Goal: Task Accomplishment & Management: Manage account settings

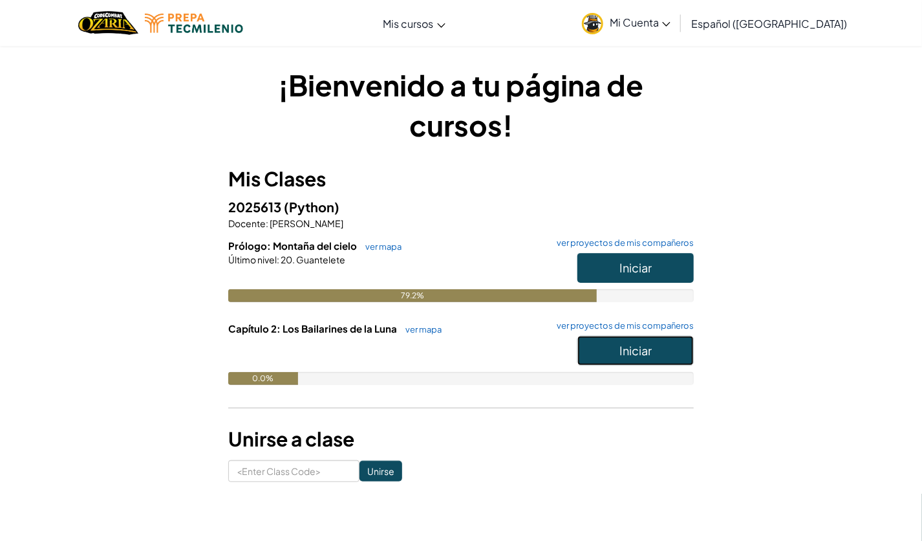
click at [614, 342] on button "Iniciar" at bounding box center [636, 351] width 116 height 30
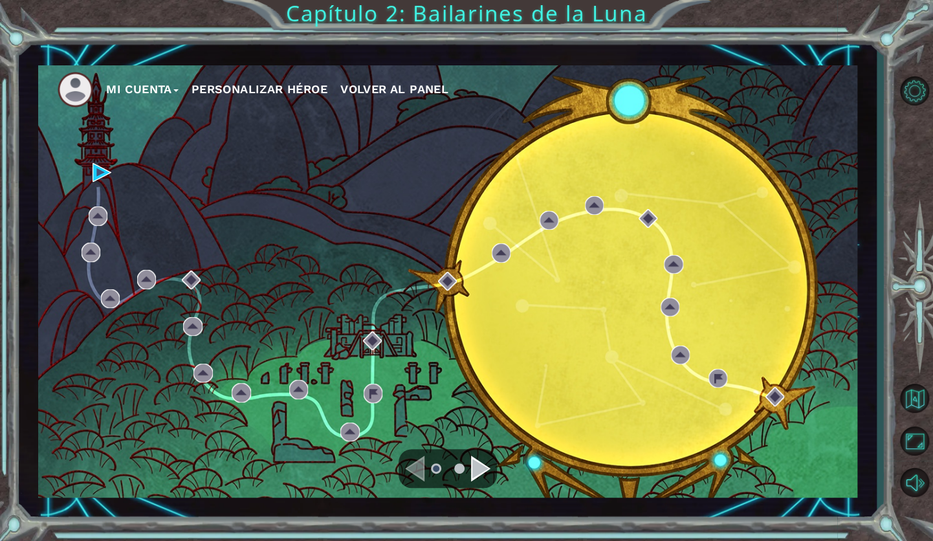
click at [417, 466] on div "Navigate to the previous page" at bounding box center [414, 468] width 19 height 26
click at [471, 467] on div "Navigate to the next page" at bounding box center [480, 468] width 19 height 26
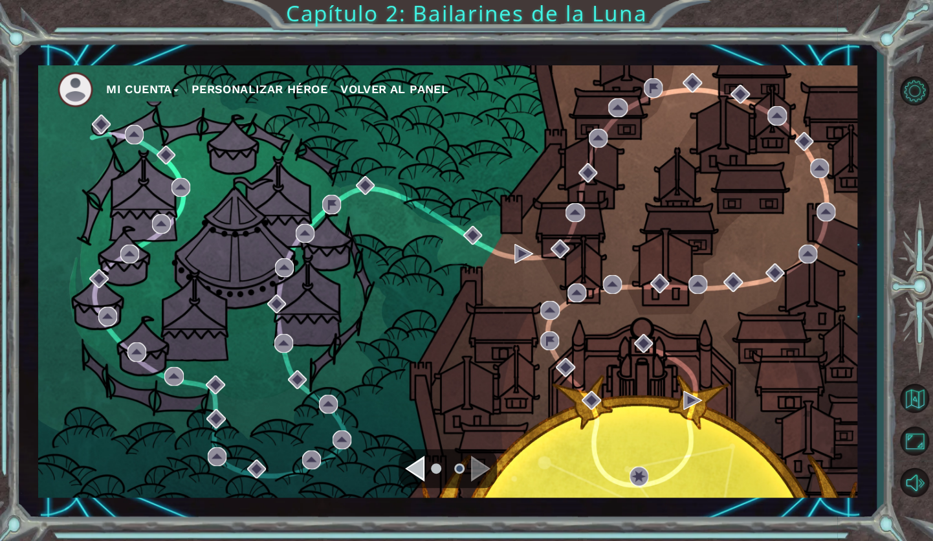
click at [418, 454] on div at bounding box center [447, 468] width 98 height 39
click at [420, 471] on div "Navigate to the previous page" at bounding box center [414, 468] width 19 height 26
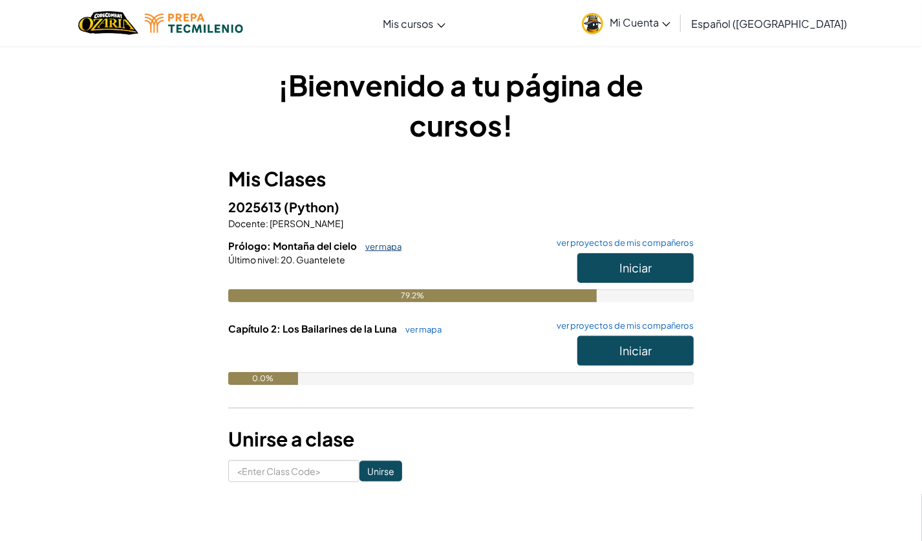
click at [365, 242] on link "ver mapa" at bounding box center [380, 246] width 43 height 10
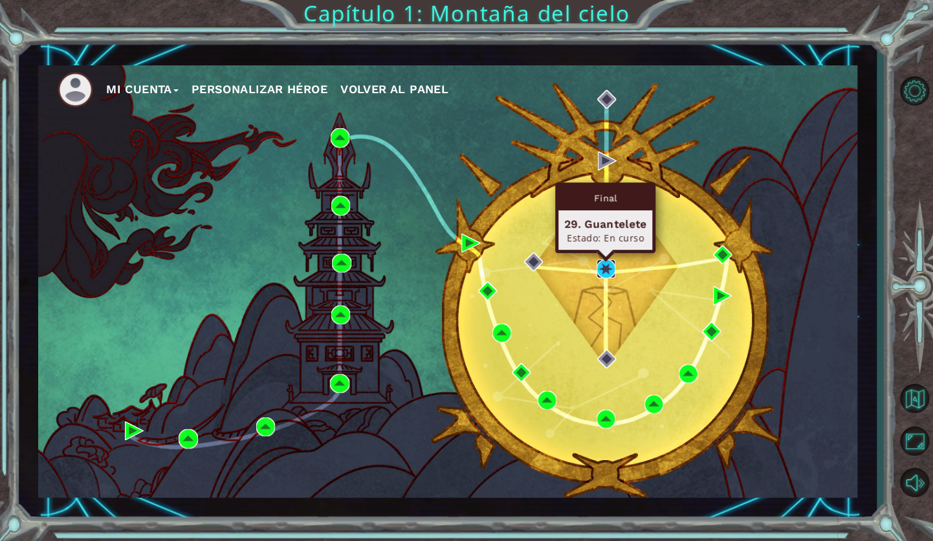
click at [609, 259] on img at bounding box center [605, 268] width 19 height 19
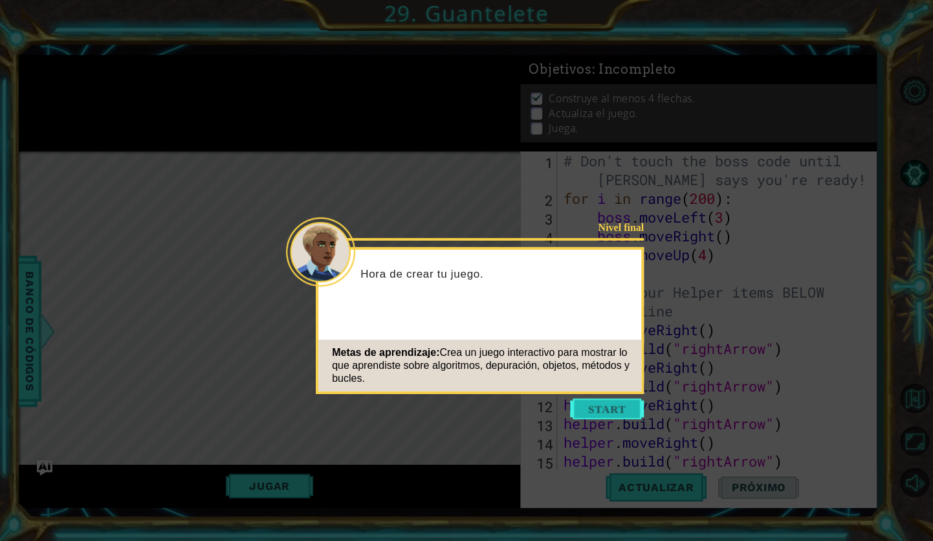
click at [607, 404] on button "Start" at bounding box center [607, 408] width 74 height 21
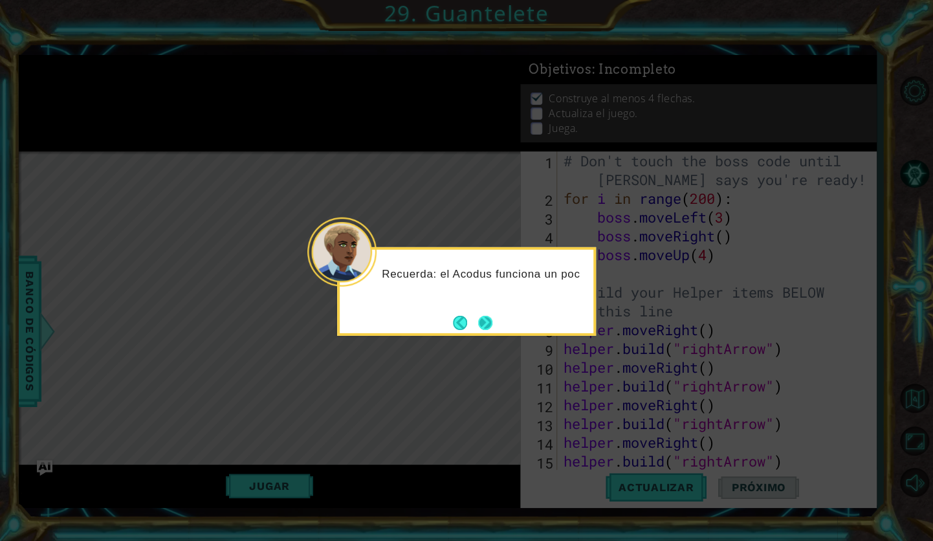
click at [491, 316] on button "Next" at bounding box center [485, 322] width 14 height 14
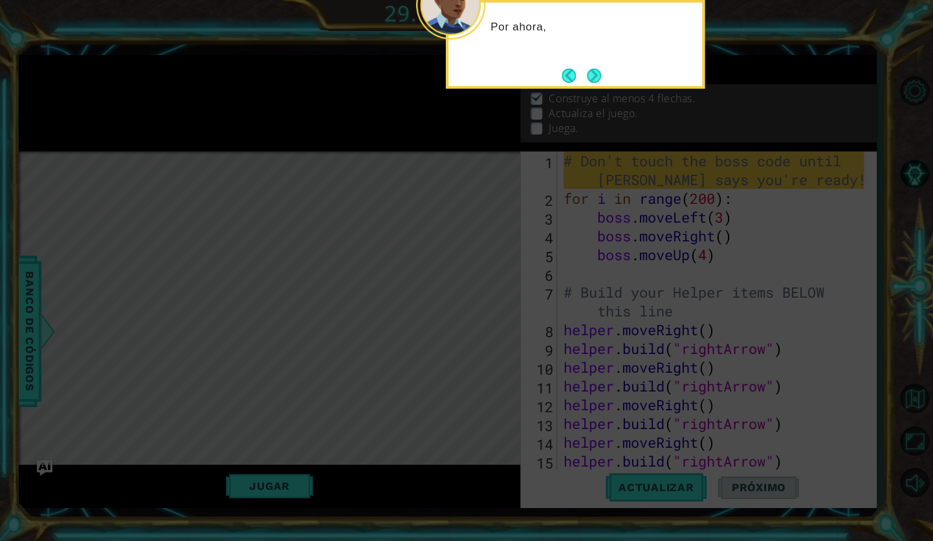
click at [491, 316] on icon at bounding box center [466, 96] width 933 height 887
drag, startPoint x: 596, startPoint y: 68, endPoint x: 594, endPoint y: 75, distance: 7.2
click at [594, 75] on button "Next" at bounding box center [594, 76] width 14 height 14
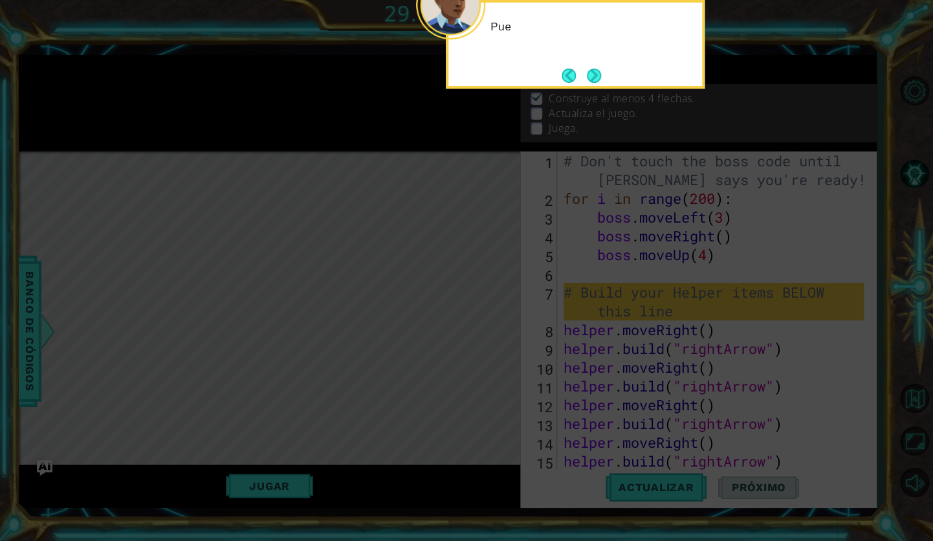
click at [594, 75] on button "Next" at bounding box center [594, 76] width 14 height 14
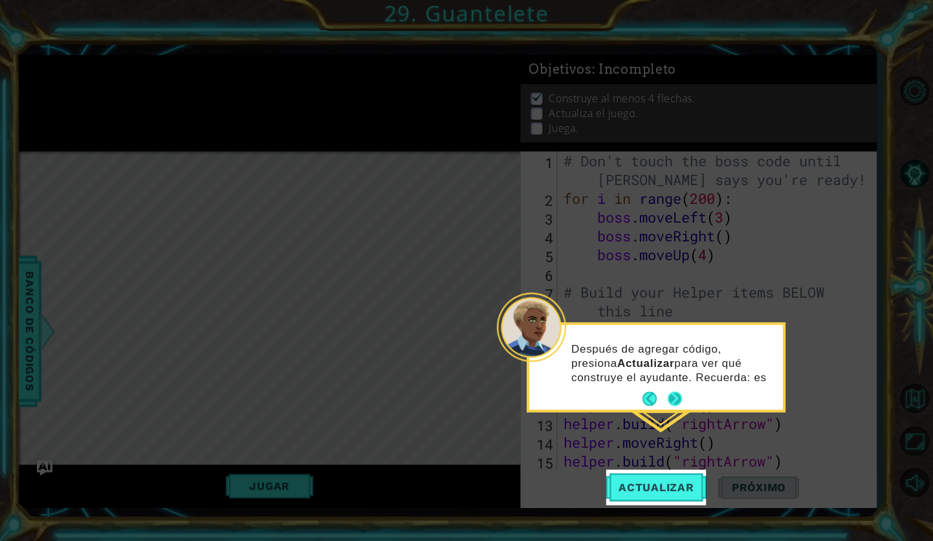
click at [675, 396] on button "Next" at bounding box center [674, 399] width 14 height 14
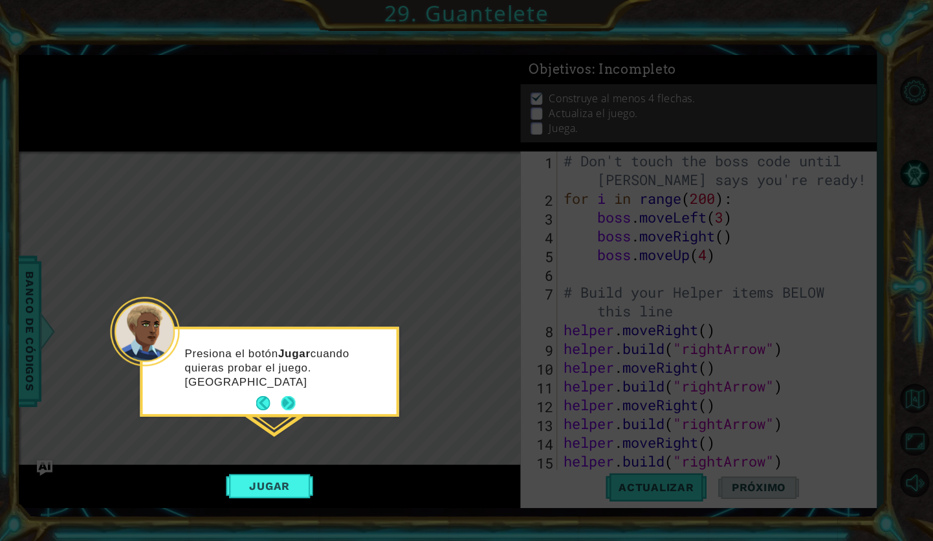
click at [287, 396] on button "Next" at bounding box center [288, 403] width 14 height 14
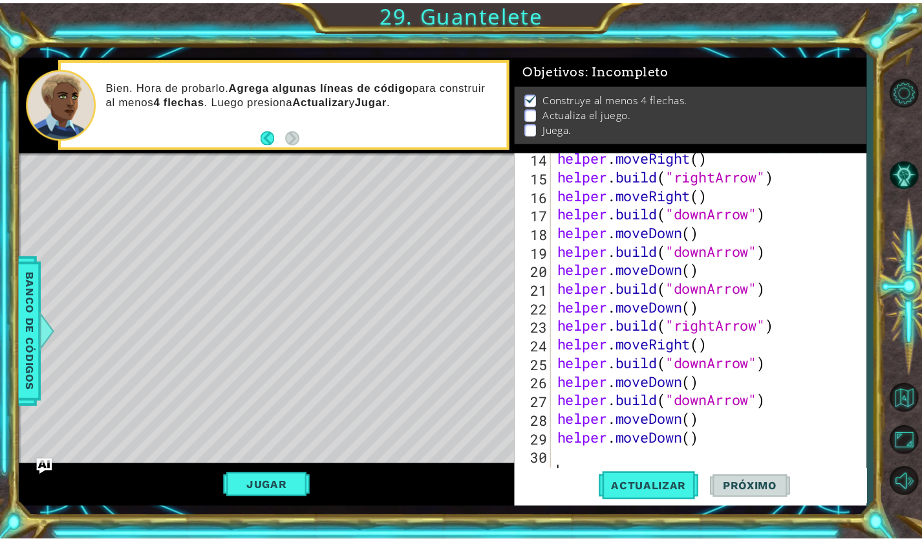
scroll to position [300, 0]
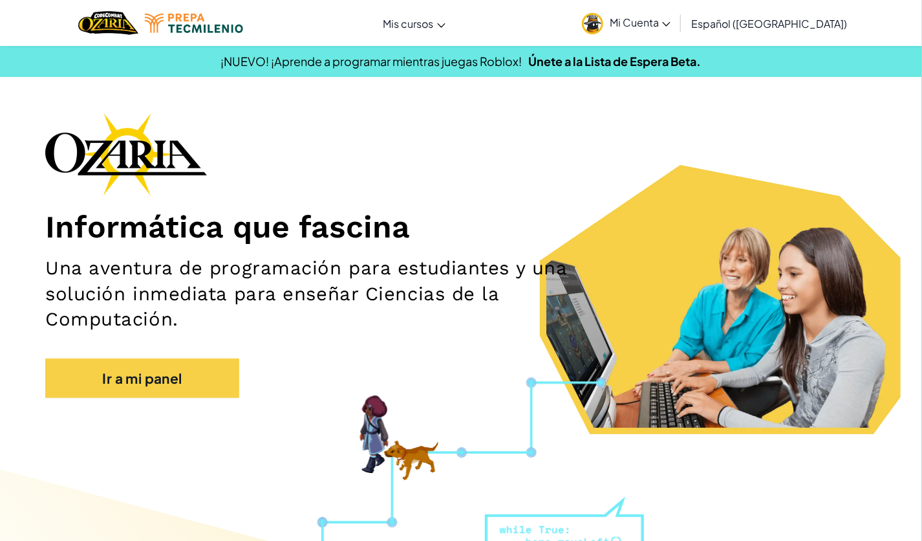
click at [658, 16] on span "Mi Cuenta" at bounding box center [640, 23] width 61 height 14
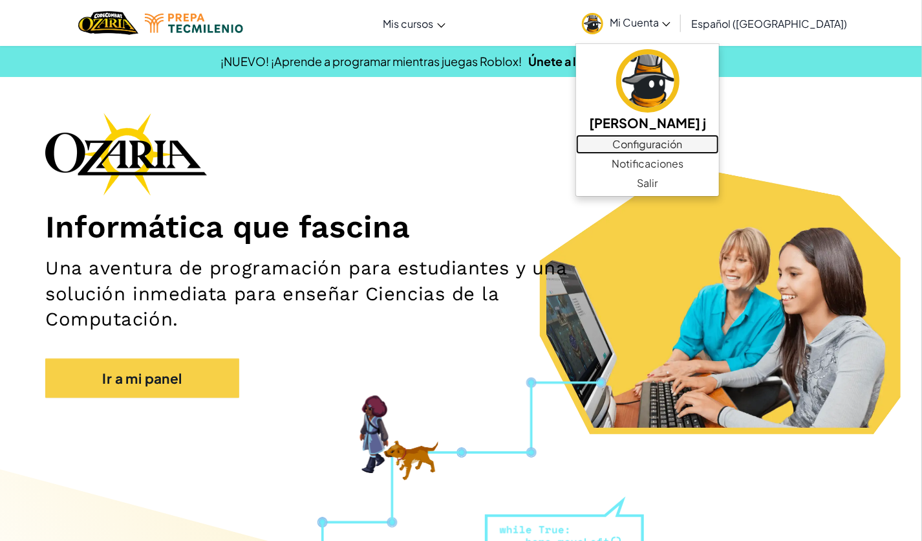
click at [653, 144] on link "Configuración" at bounding box center [647, 144] width 143 height 19
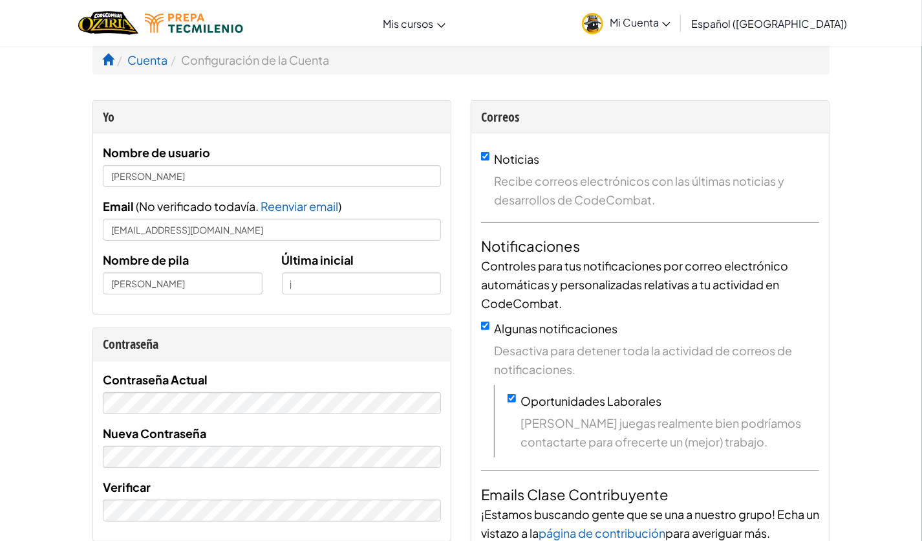
scroll to position [168, 0]
